Goal: Navigation & Orientation: Go to known website

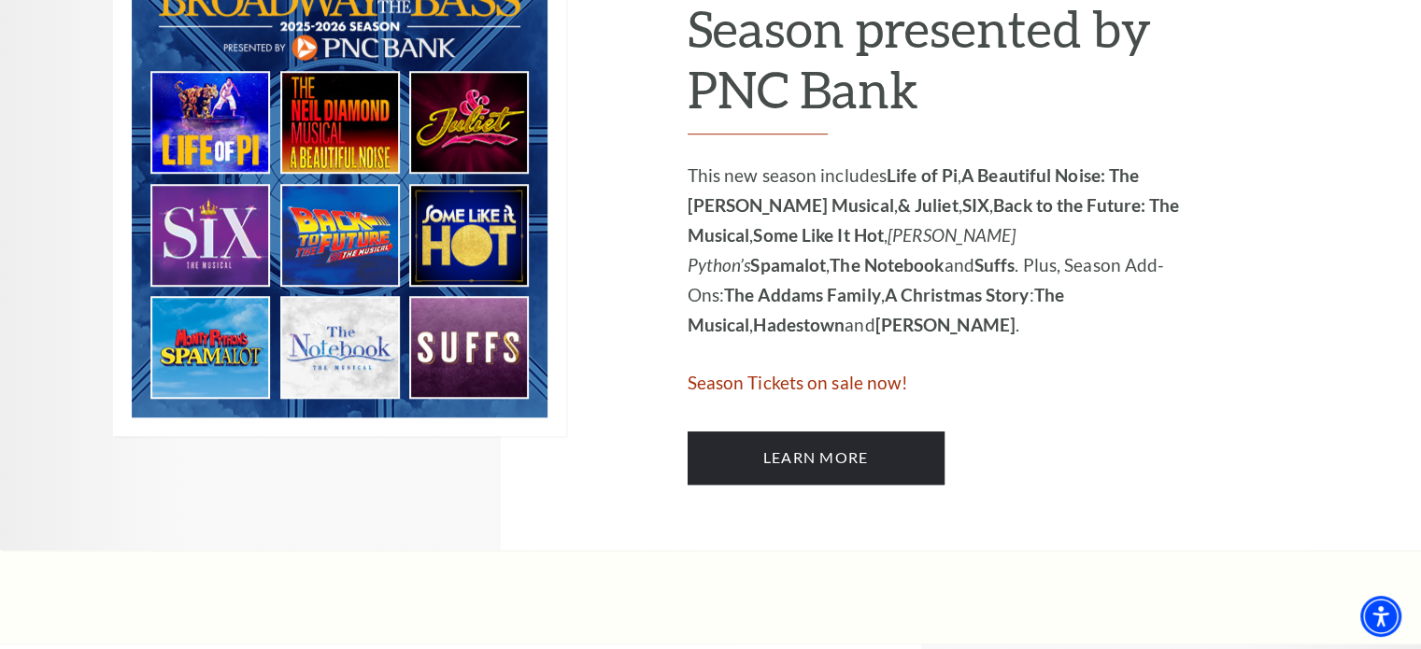
scroll to position [1121, 0]
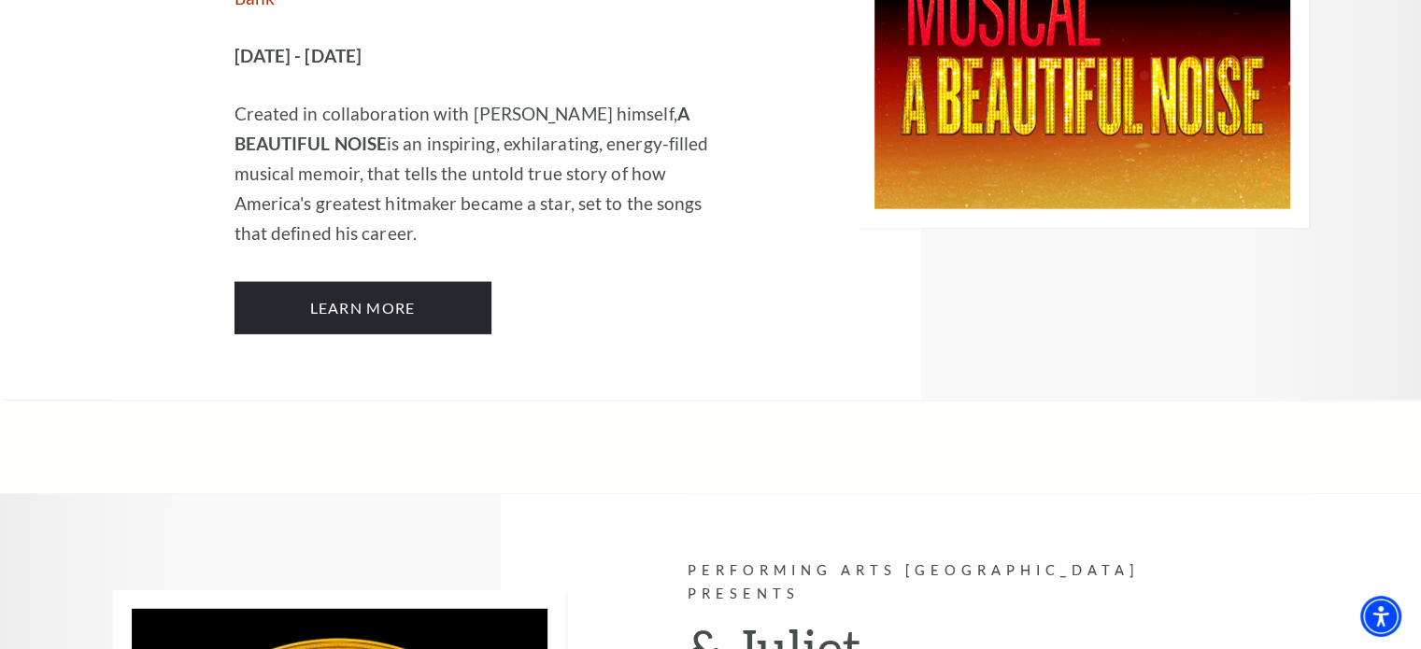
scroll to position [5136, 0]
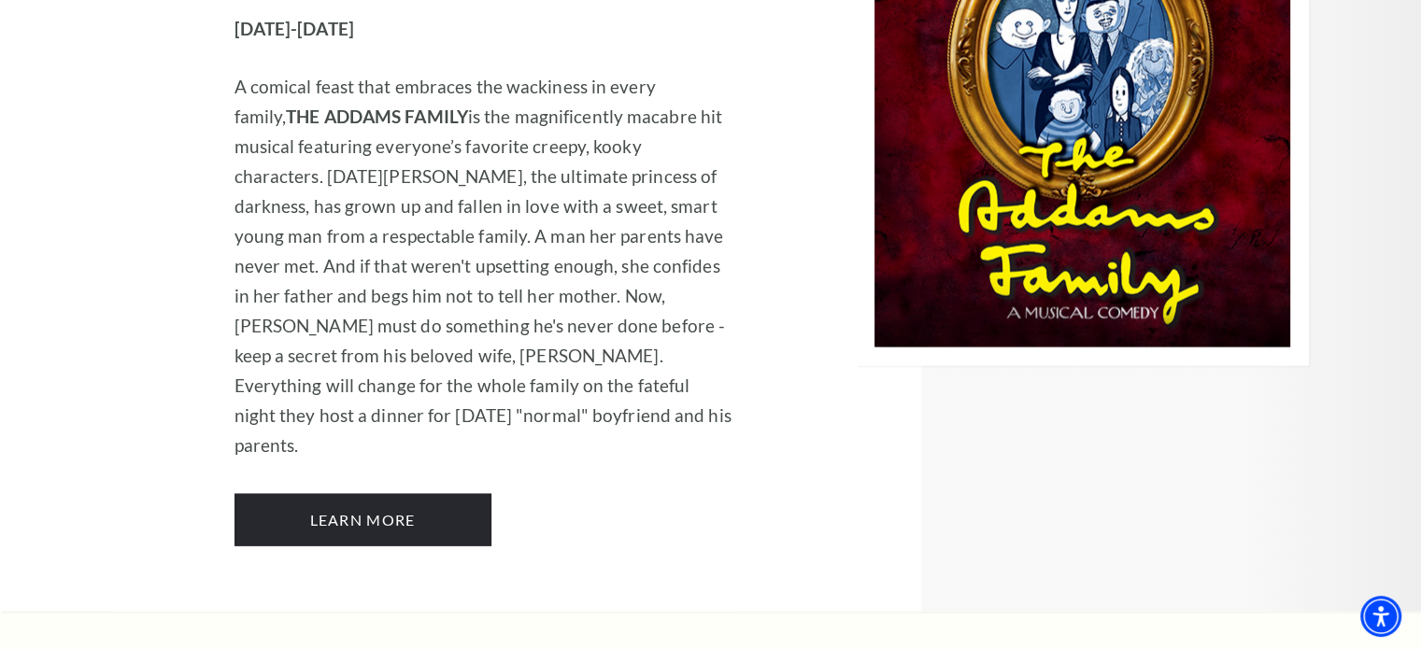
scroll to position [4579, 0]
